Goal: Contribute content

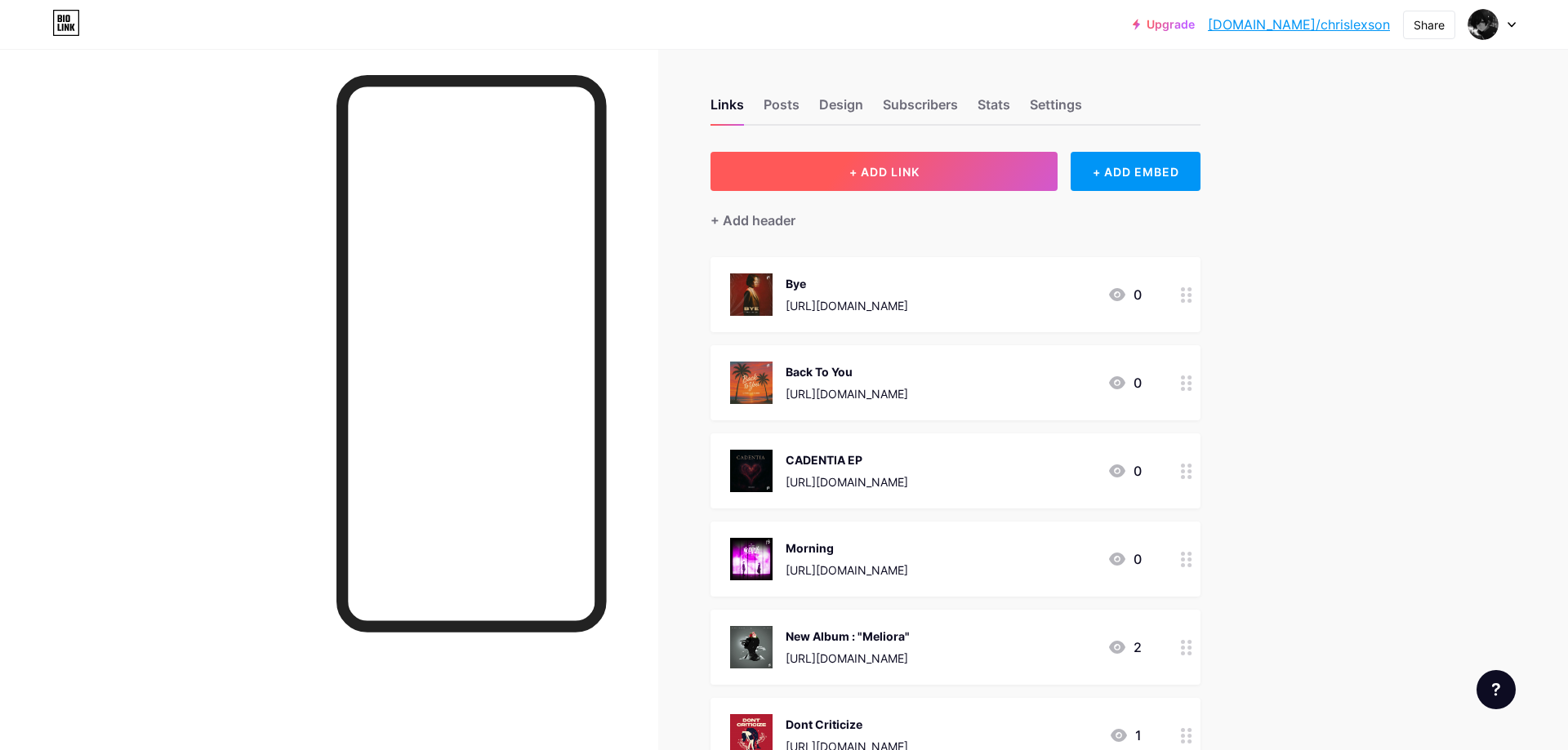
click at [982, 156] on button "+ ADD LINK" at bounding box center [884, 171] width 347 height 39
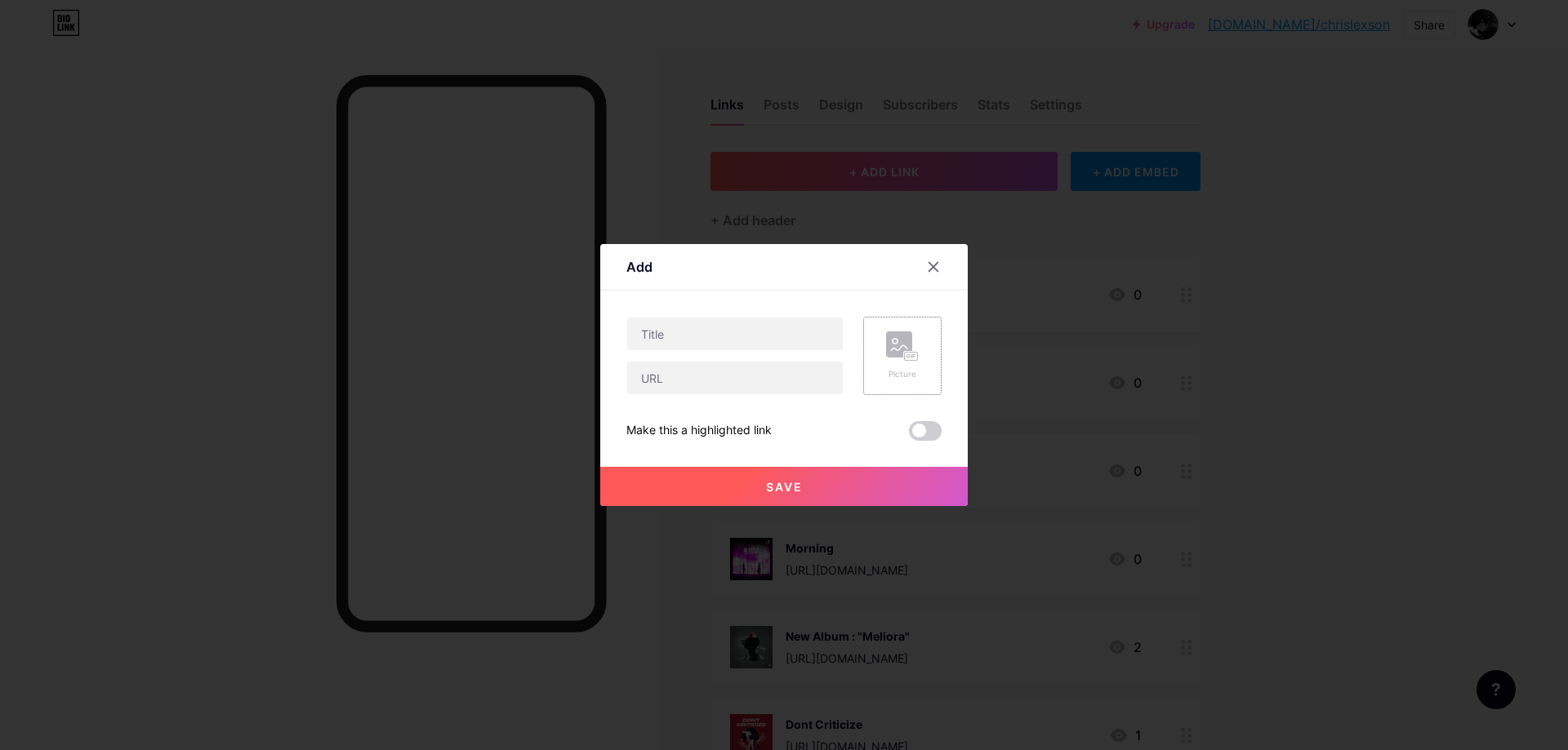
click at [906, 332] on rect at bounding box center [899, 345] width 26 height 26
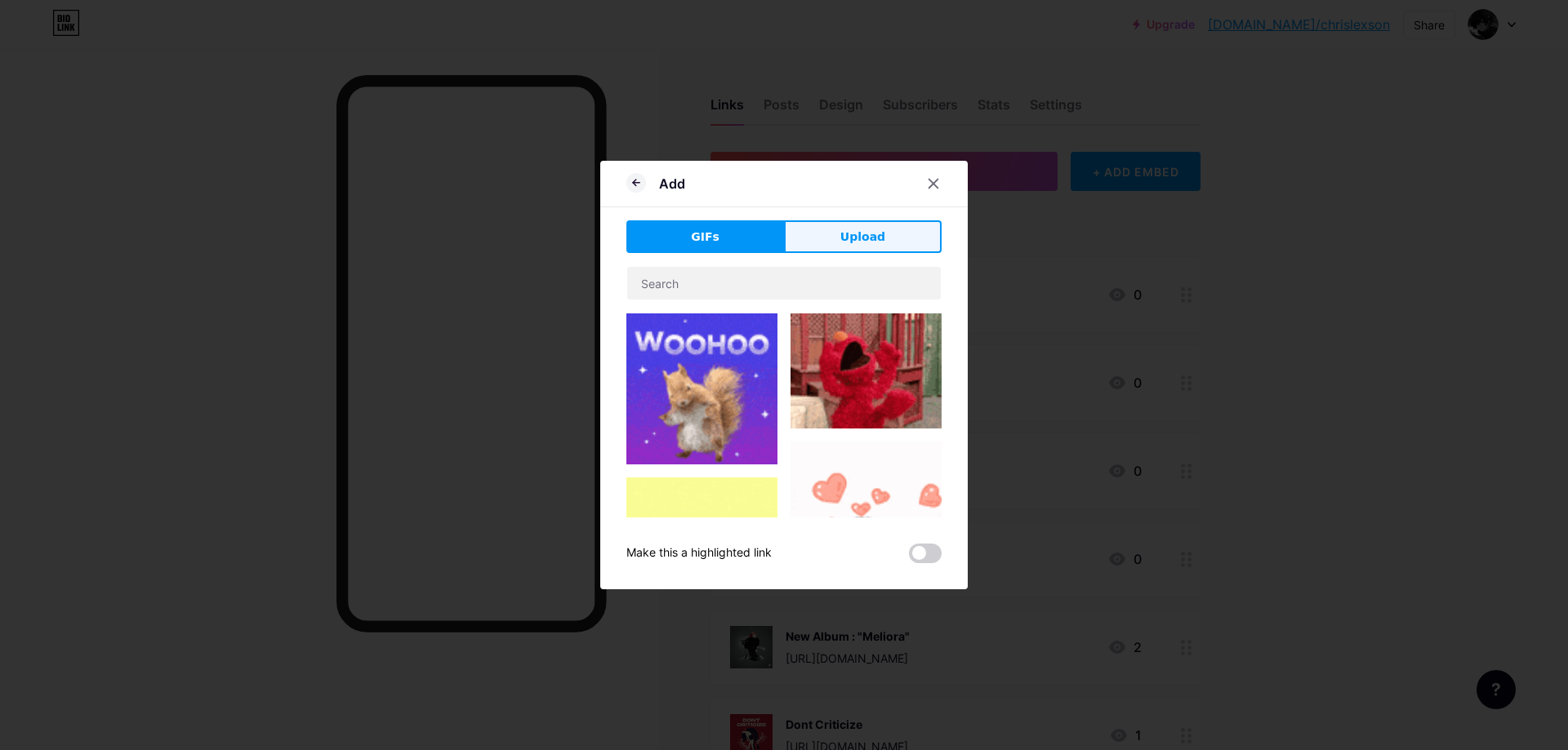
click at [896, 238] on button "Upload" at bounding box center [863, 236] width 158 height 32
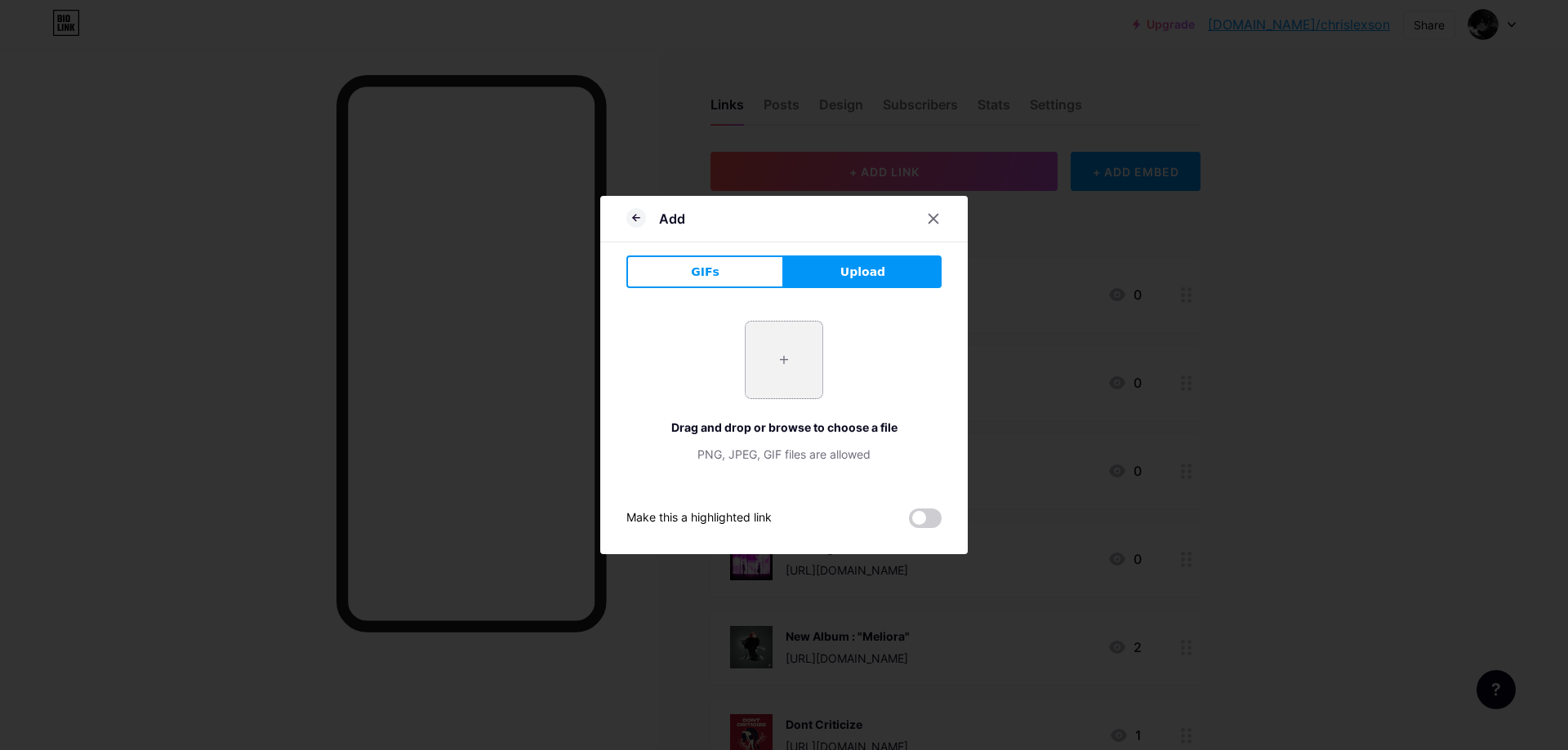
click at [791, 351] on input "file" at bounding box center [784, 360] width 77 height 77
type input "C:\fakepath\3.png"
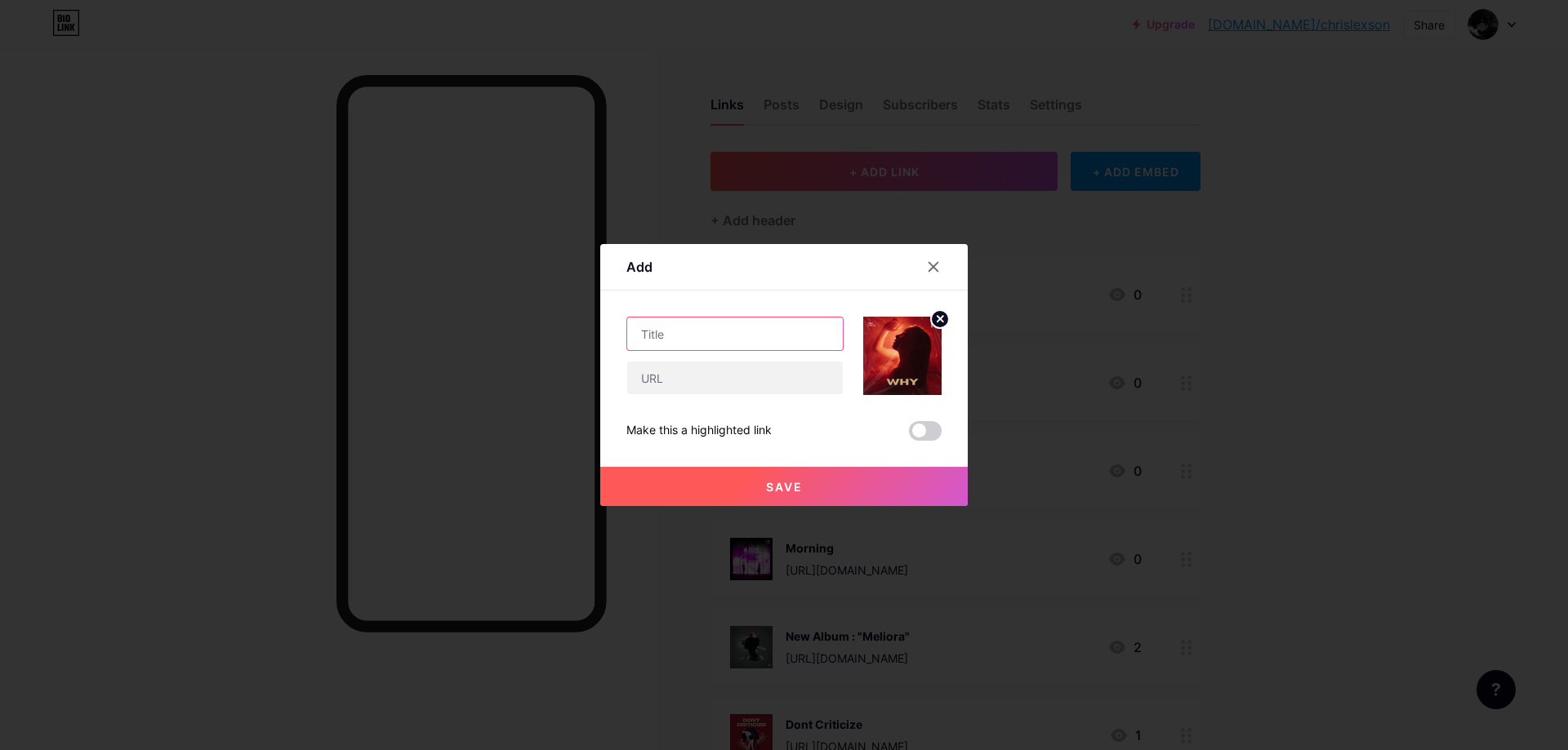
click at [772, 337] on input "text" at bounding box center [734, 333] width 216 height 32
type input "Why"
click at [756, 383] on input "text" at bounding box center [734, 377] width 216 height 32
paste input "[URL][DOMAIN_NAME]"
type input "[URL][DOMAIN_NAME]"
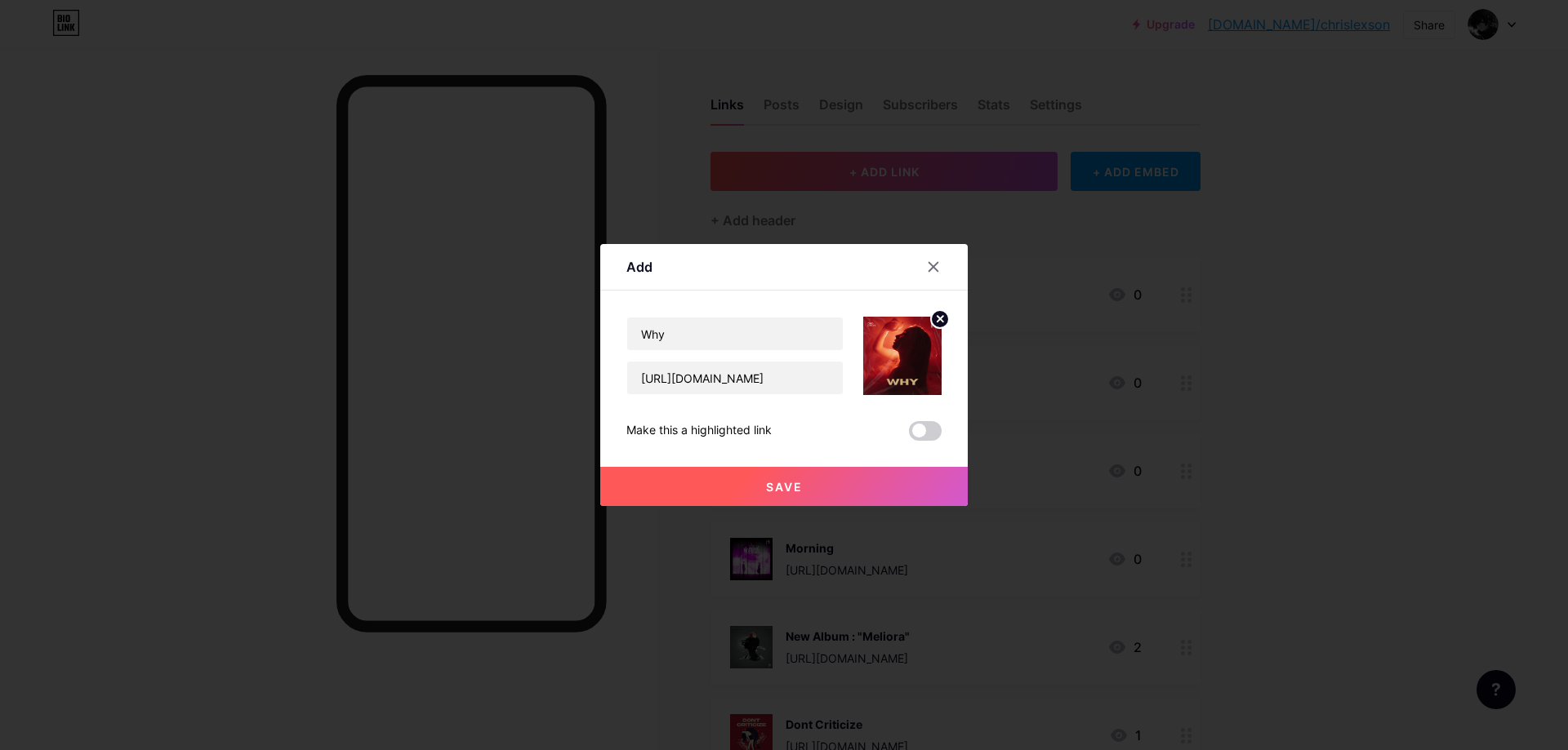
click at [886, 477] on button "Save" at bounding box center [784, 486] width 367 height 39
